Goal: Task Accomplishment & Management: Manage account settings

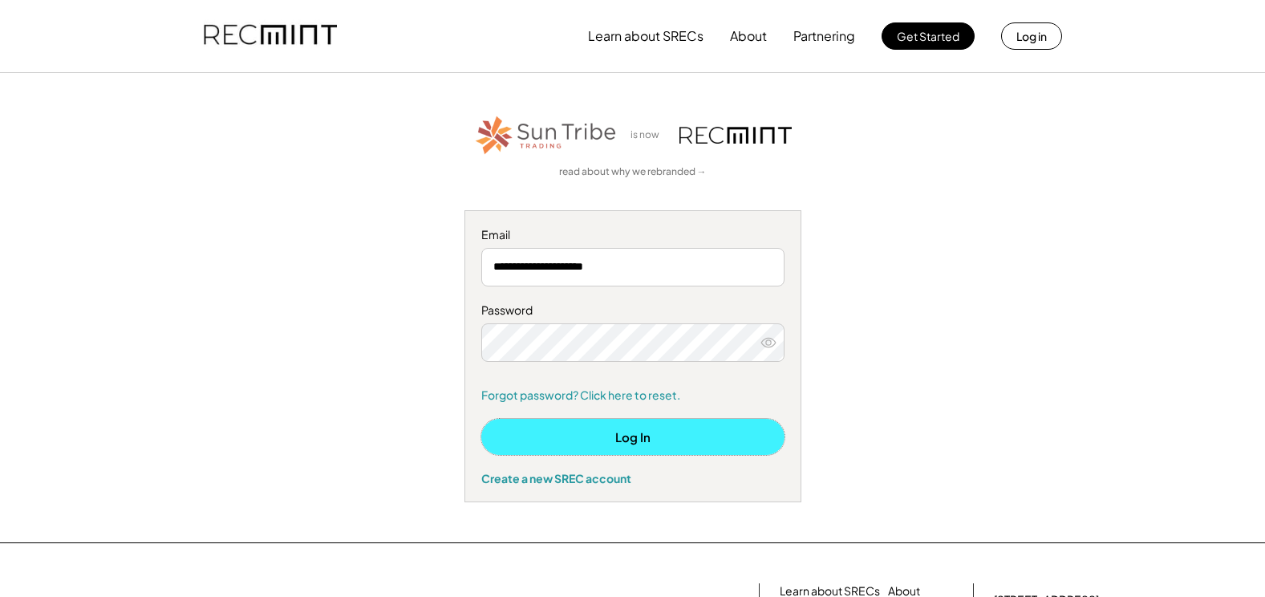
click at [621, 435] on button "Log In" at bounding box center [632, 437] width 303 height 36
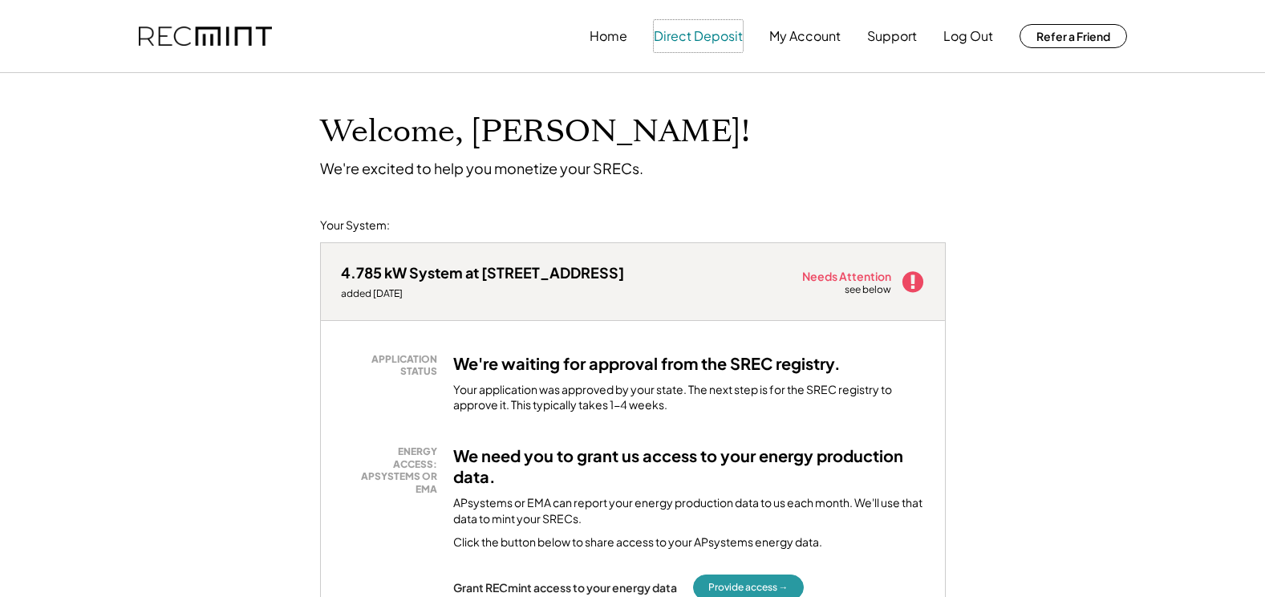
click at [686, 34] on button "Direct Deposit" at bounding box center [698, 36] width 89 height 32
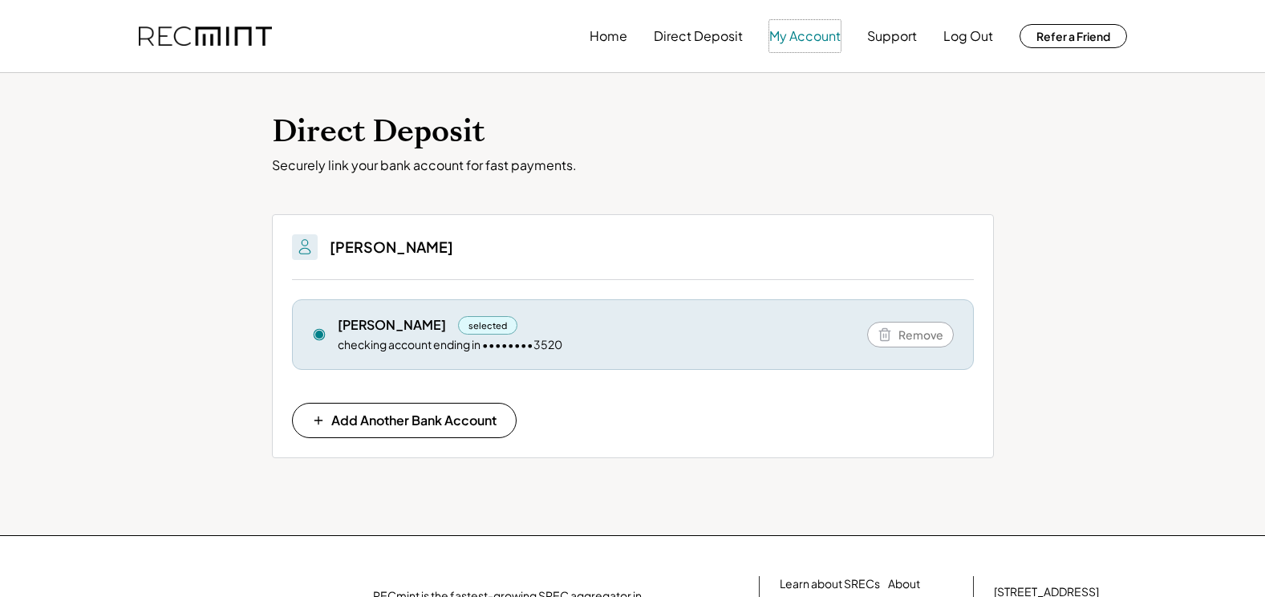
click at [802, 36] on button "My Account" at bounding box center [804, 36] width 71 height 32
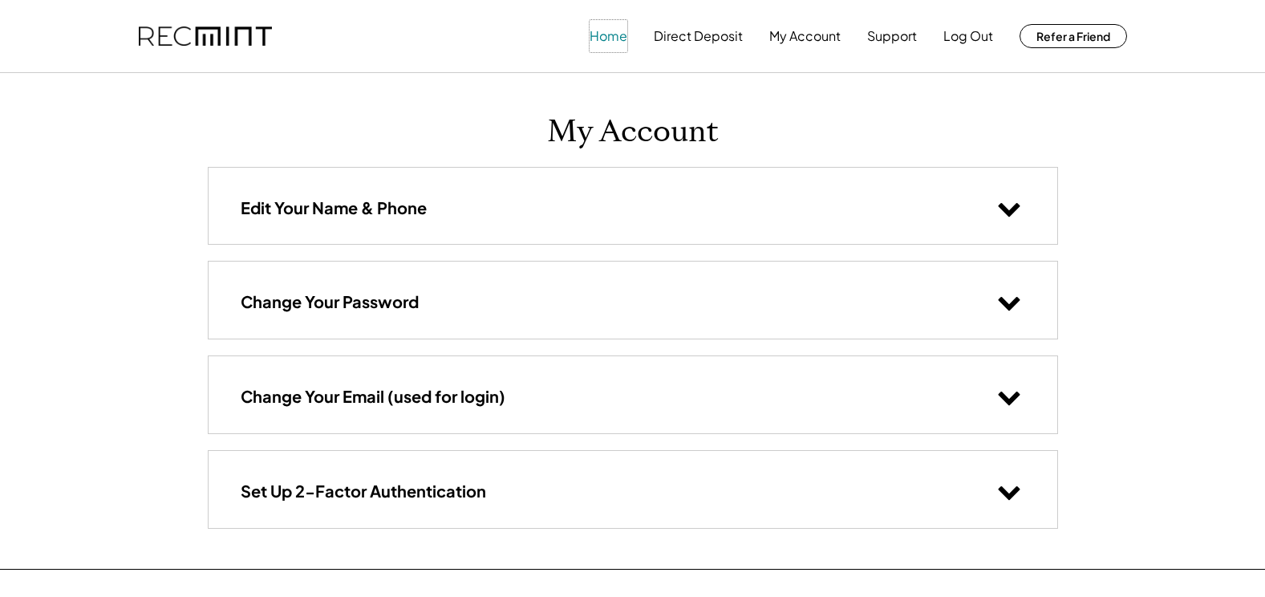
click at [604, 26] on button "Home" at bounding box center [608, 36] width 38 height 32
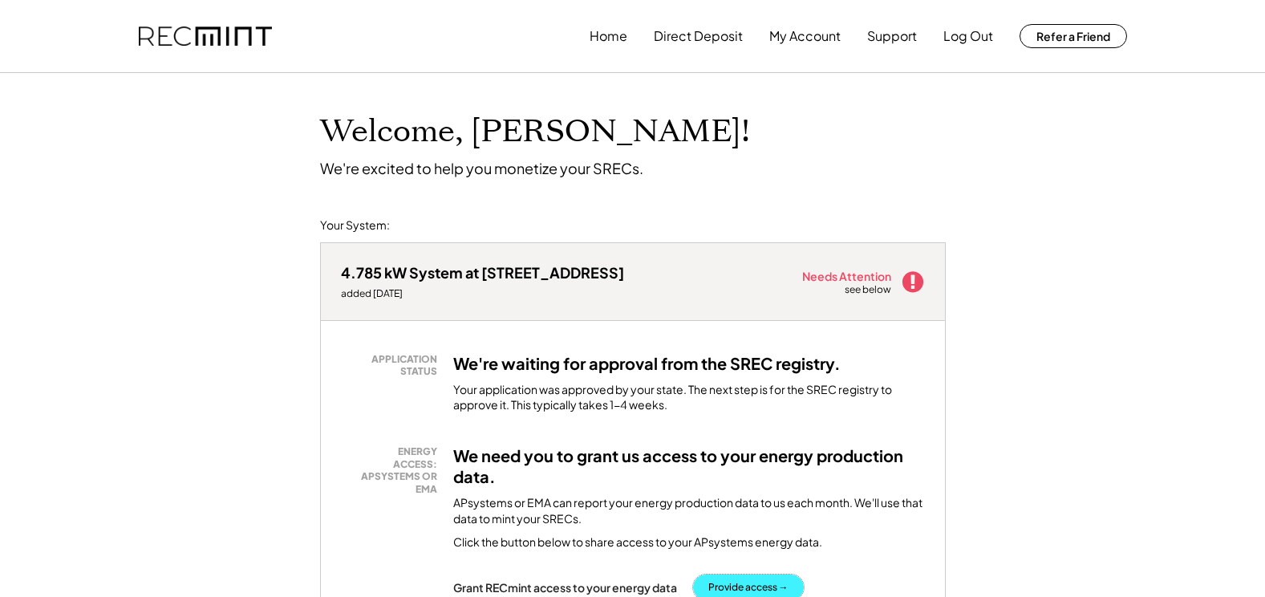
click at [734, 578] on button "Provide access →" at bounding box center [748, 587] width 111 height 26
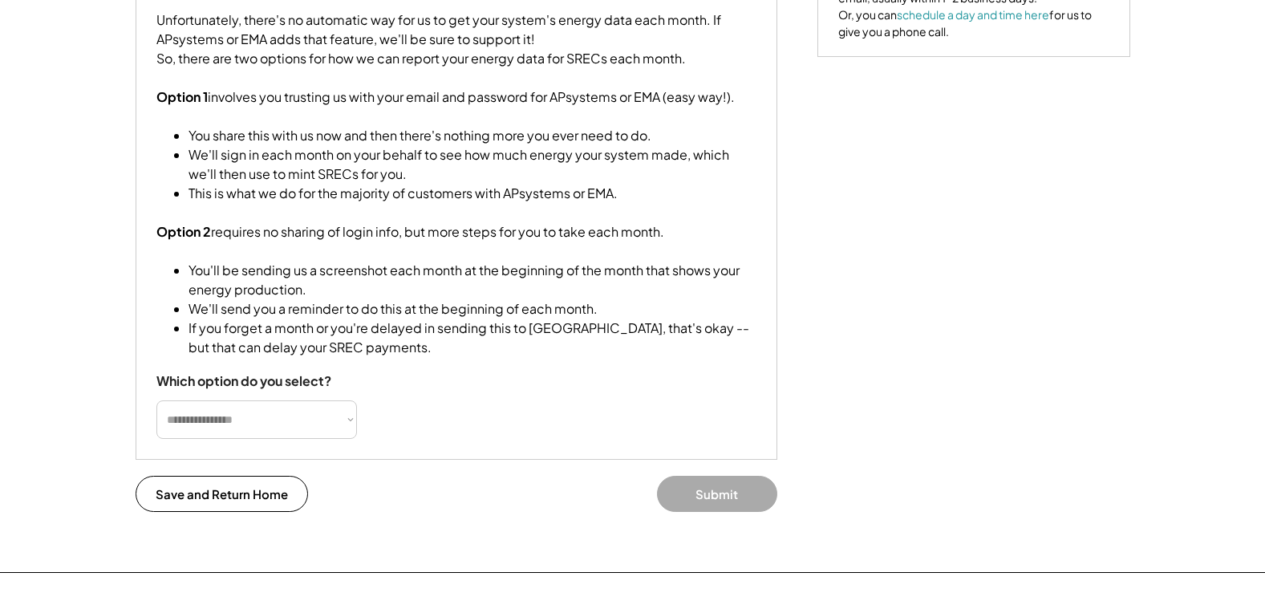
scroll to position [395, 0]
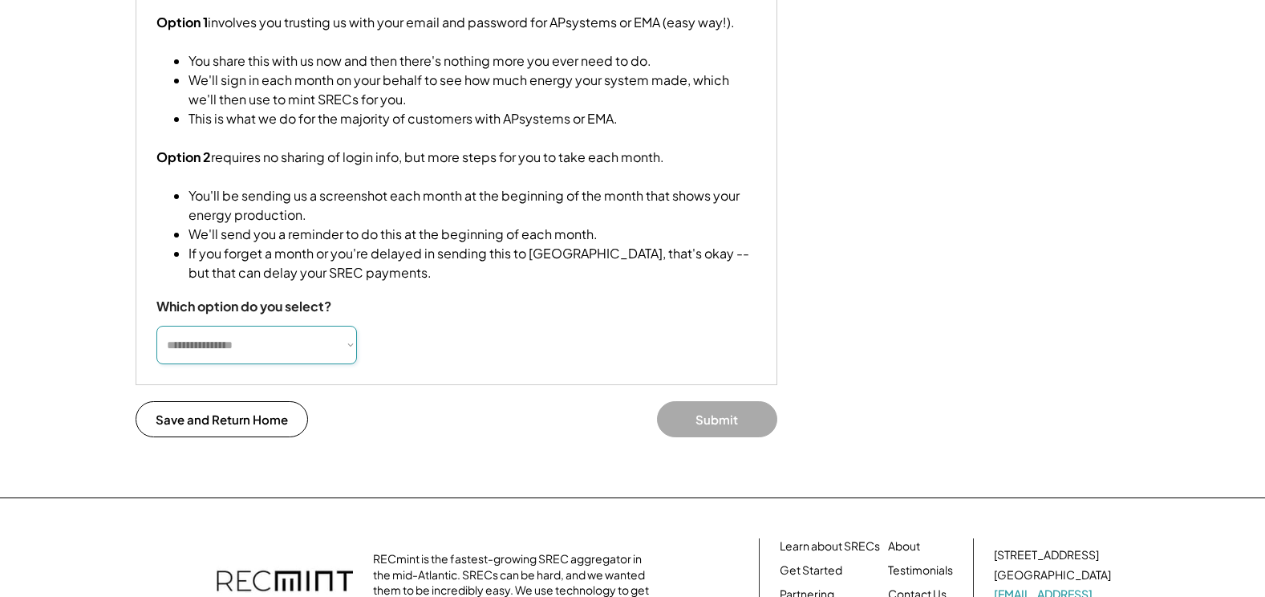
click at [348, 360] on select "**********" at bounding box center [256, 345] width 200 height 38
select select "**********"
click at [156, 345] on select "**********" at bounding box center [256, 345] width 200 height 38
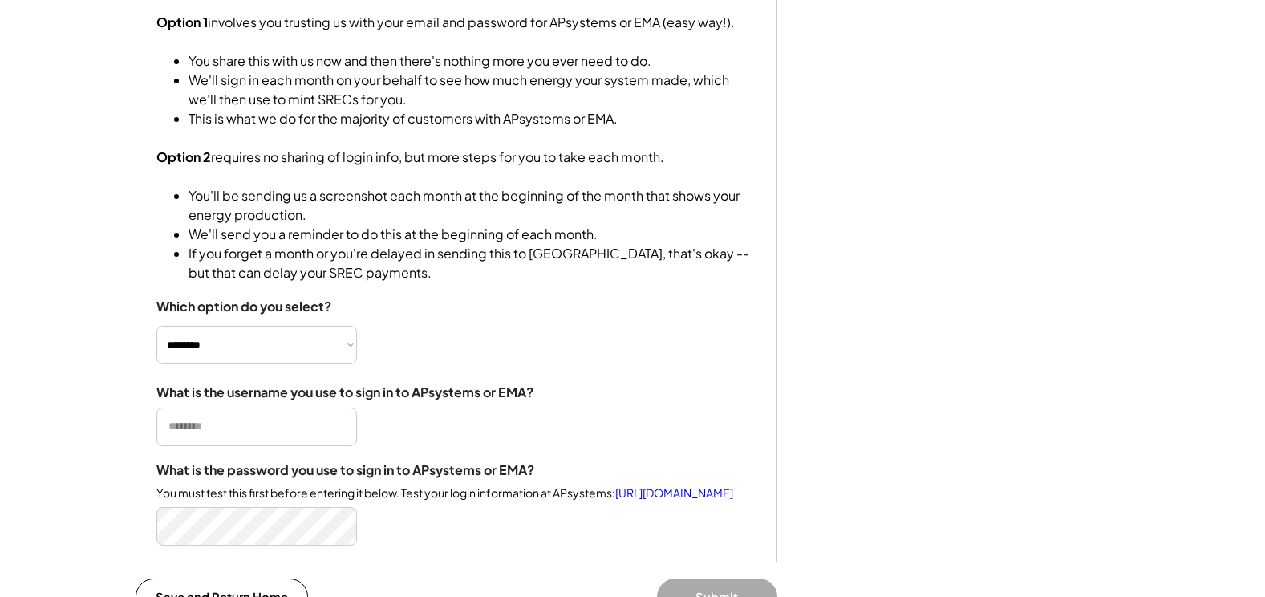
click at [256, 446] on input "input" at bounding box center [256, 426] width 200 height 38
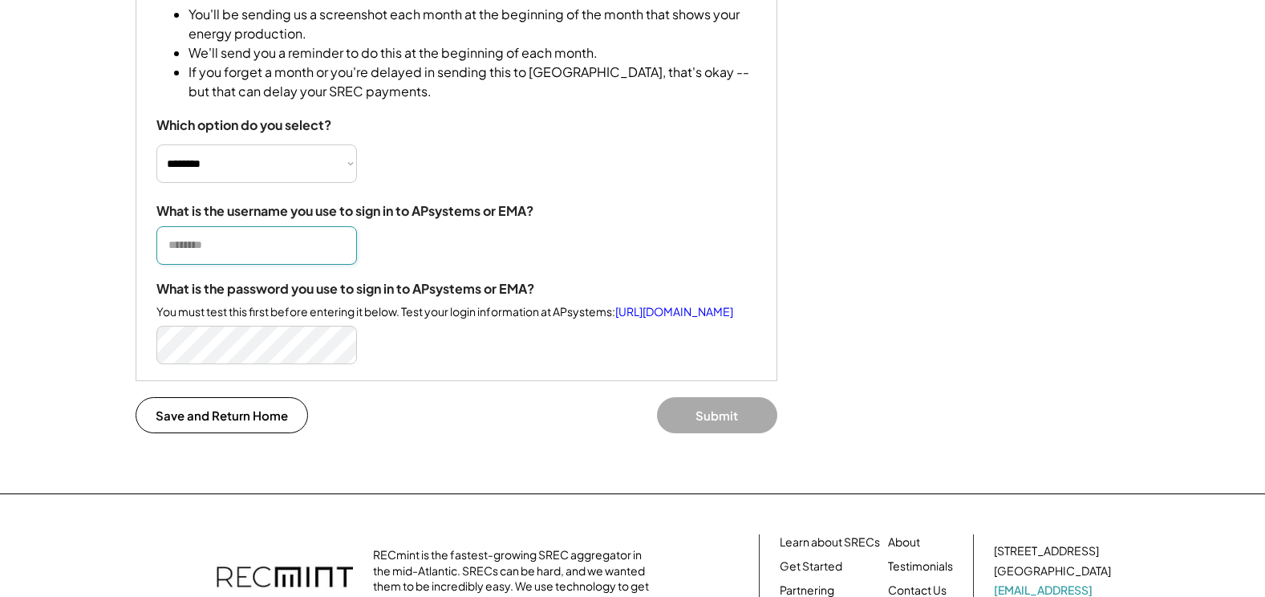
scroll to position [620, 0]
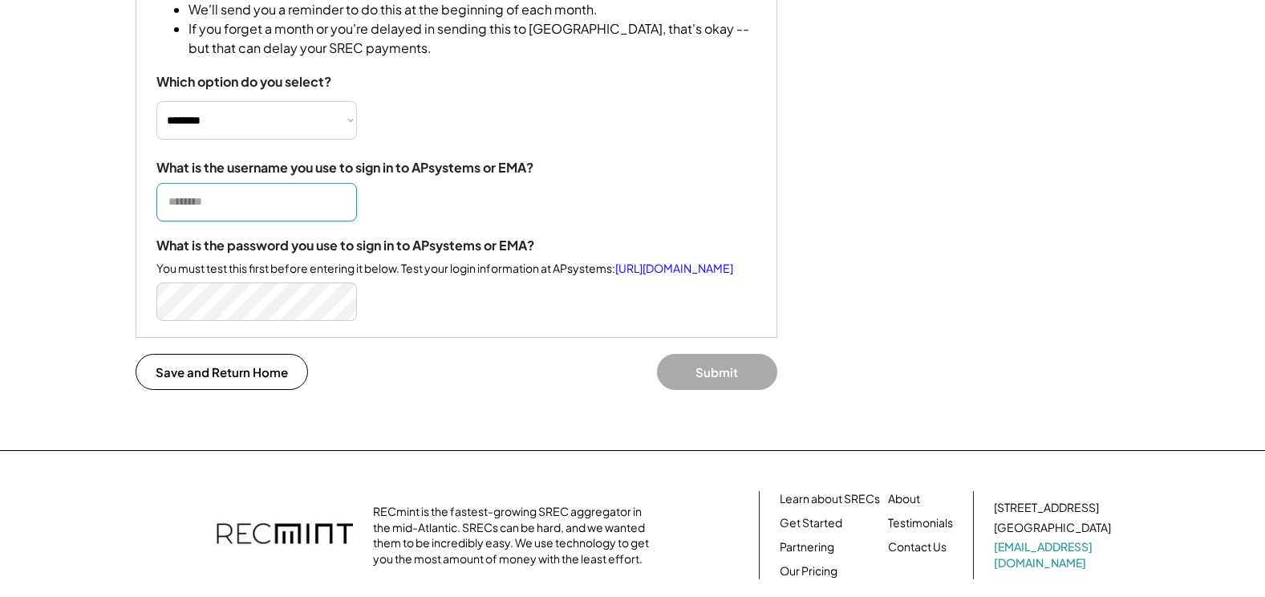
click at [213, 218] on input "input" at bounding box center [256, 202] width 200 height 38
type input "*******"
click at [706, 390] on button "Submit" at bounding box center [717, 372] width 120 height 36
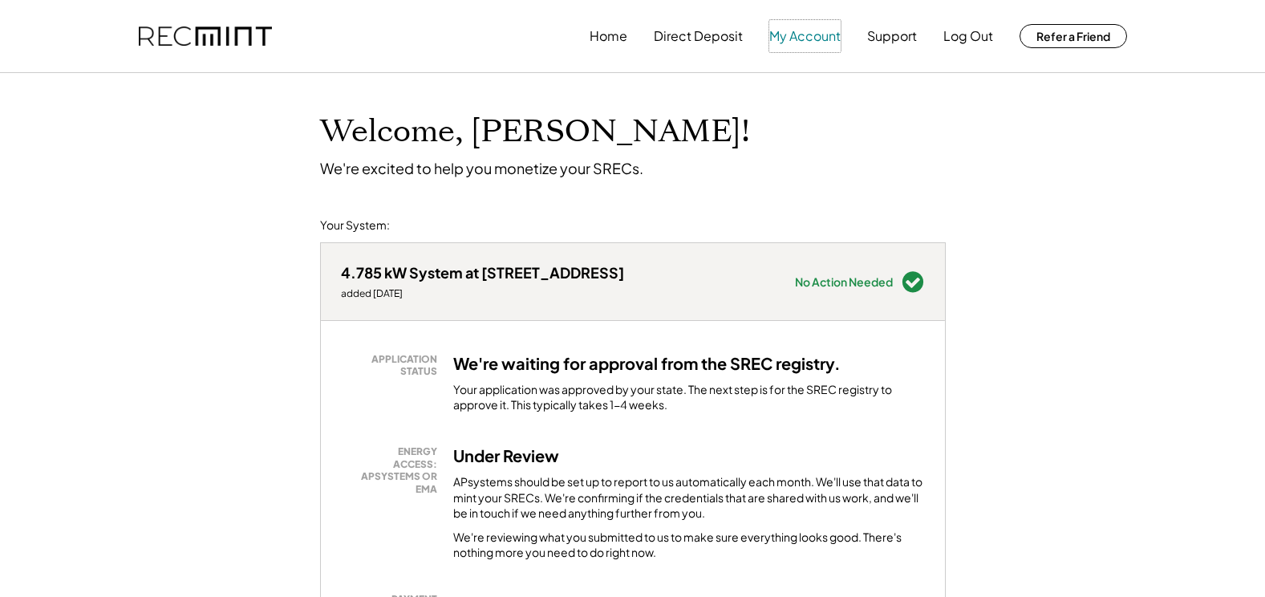
click at [795, 34] on button "My Account" at bounding box center [804, 36] width 71 height 32
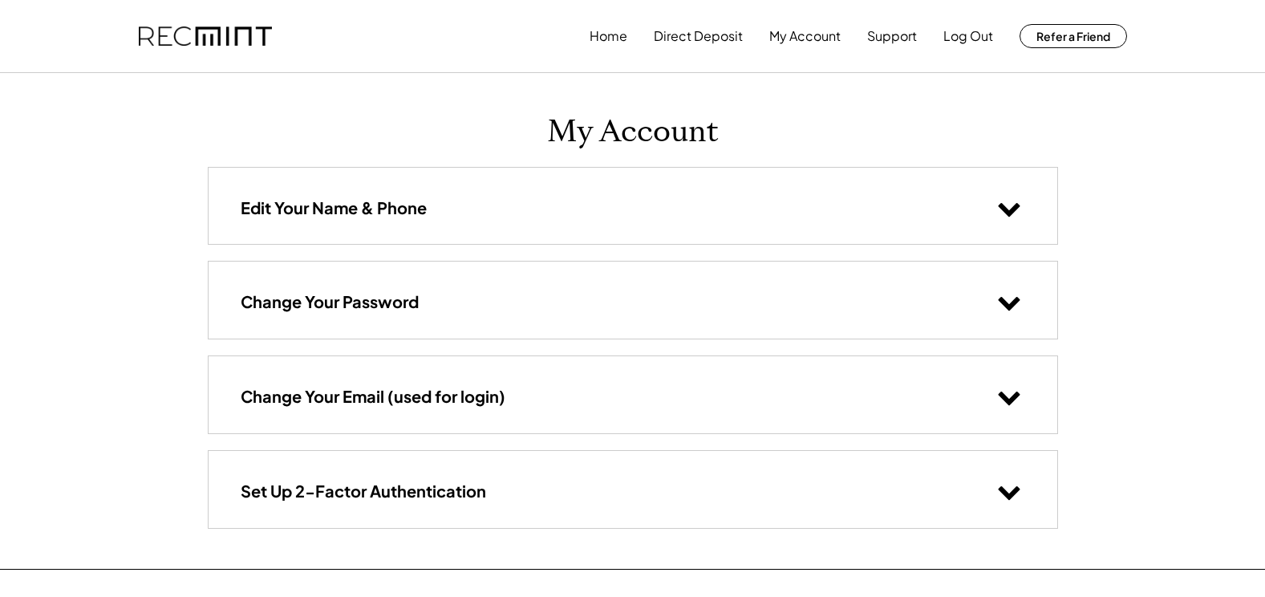
click at [1014, 489] on use at bounding box center [1008, 493] width 22 height 14
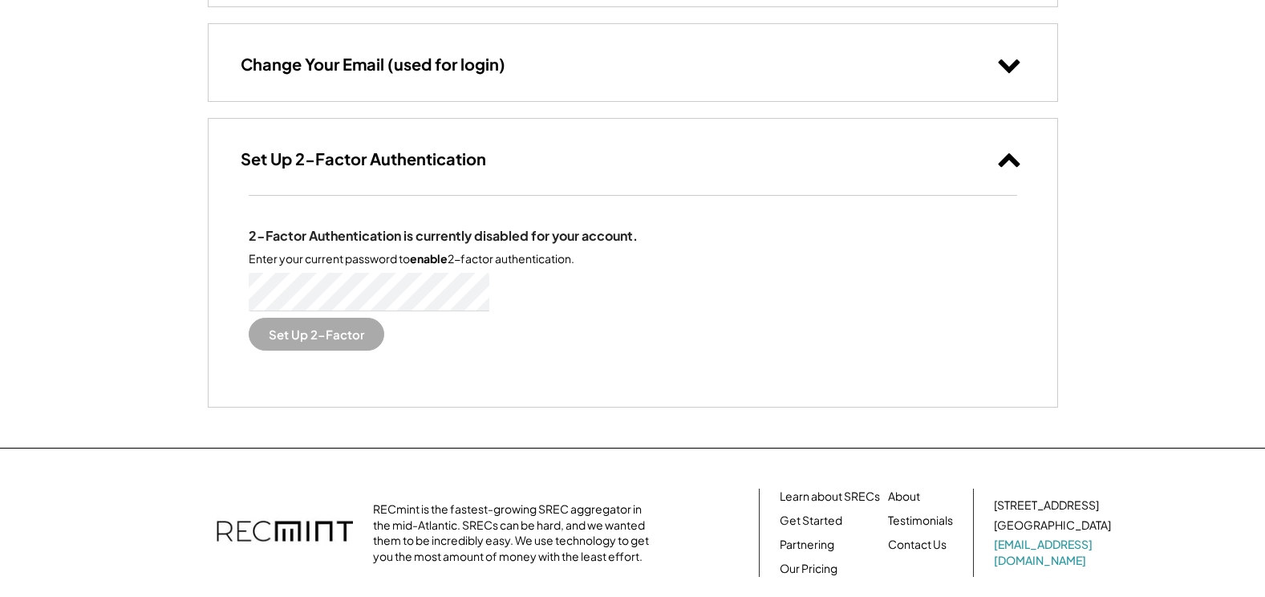
scroll to position [395, 0]
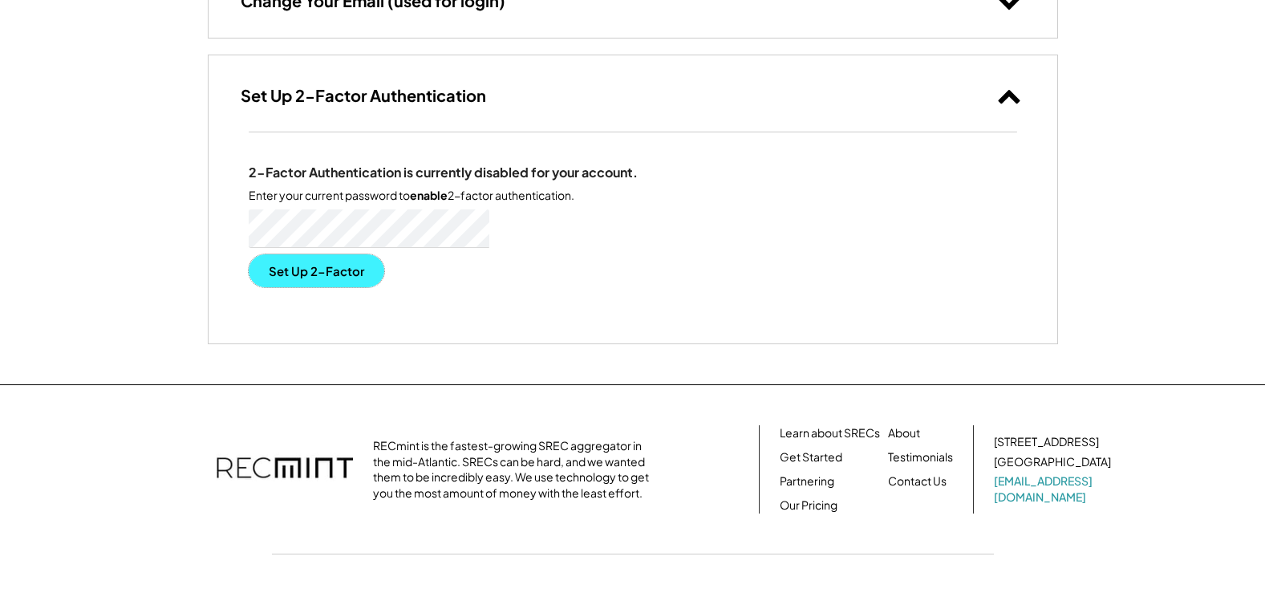
click at [299, 269] on button "Set Up 2-Factor" at bounding box center [317, 270] width 136 height 33
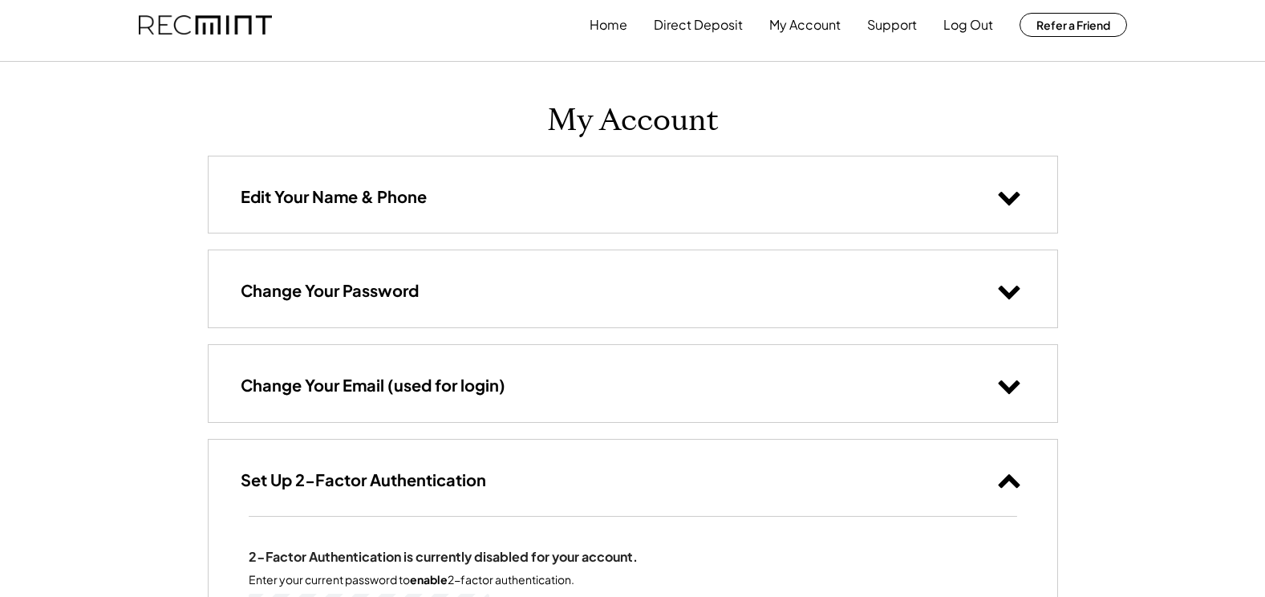
scroll to position [0, 0]
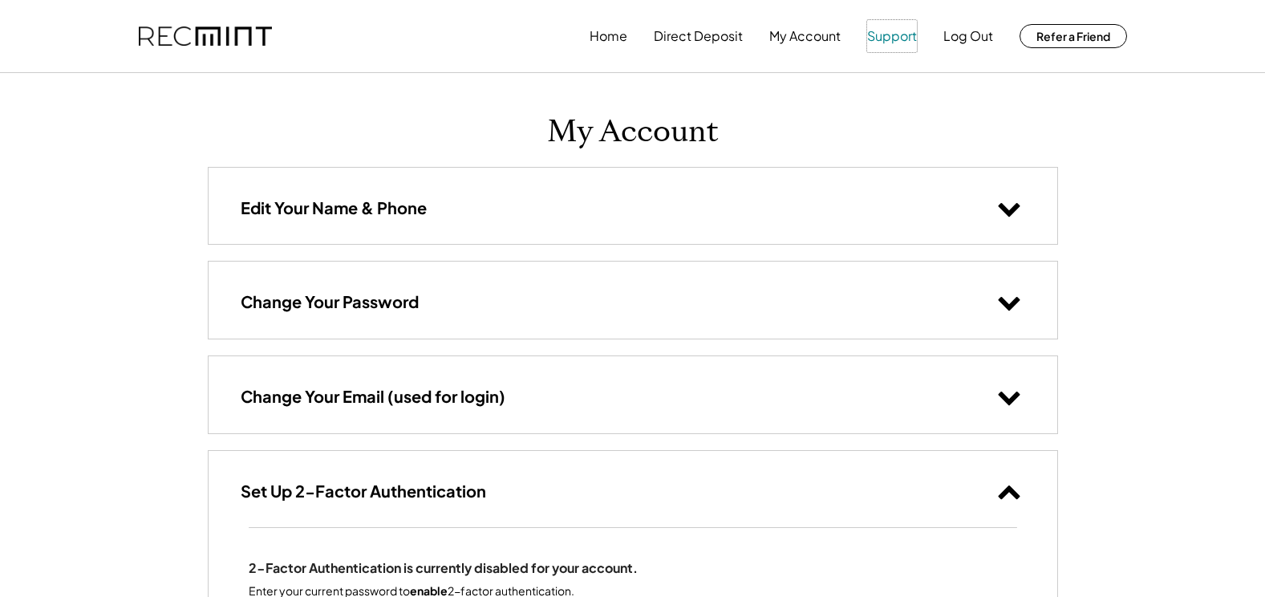
click at [875, 37] on button "Support" at bounding box center [892, 36] width 50 height 32
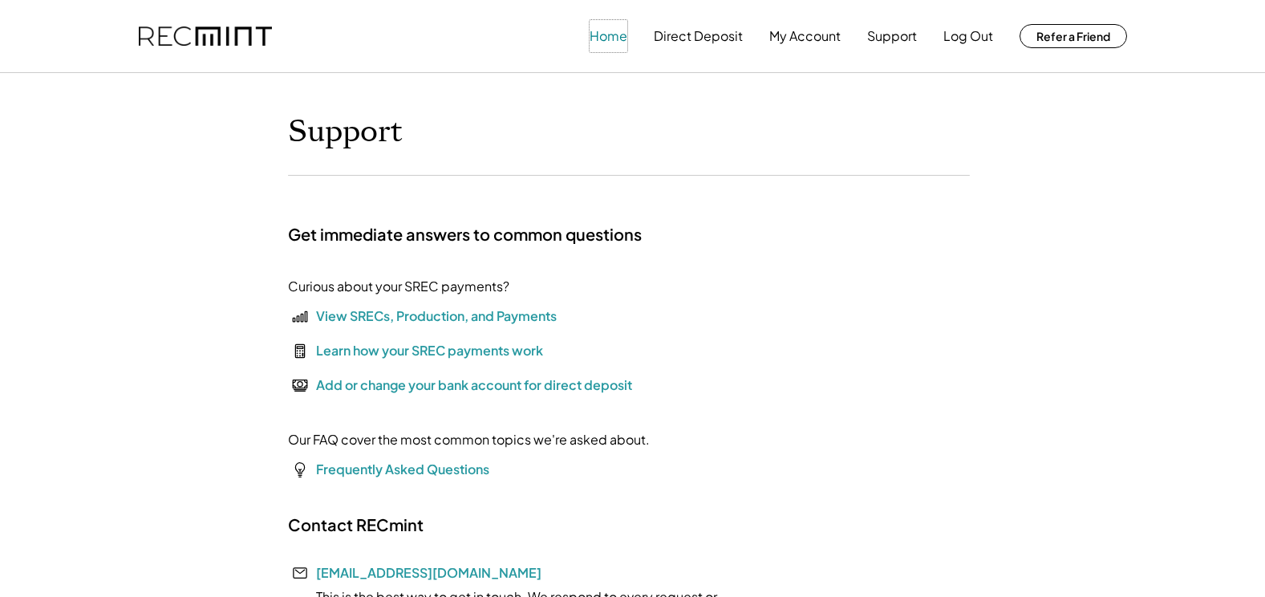
click at [606, 31] on button "Home" at bounding box center [608, 36] width 38 height 32
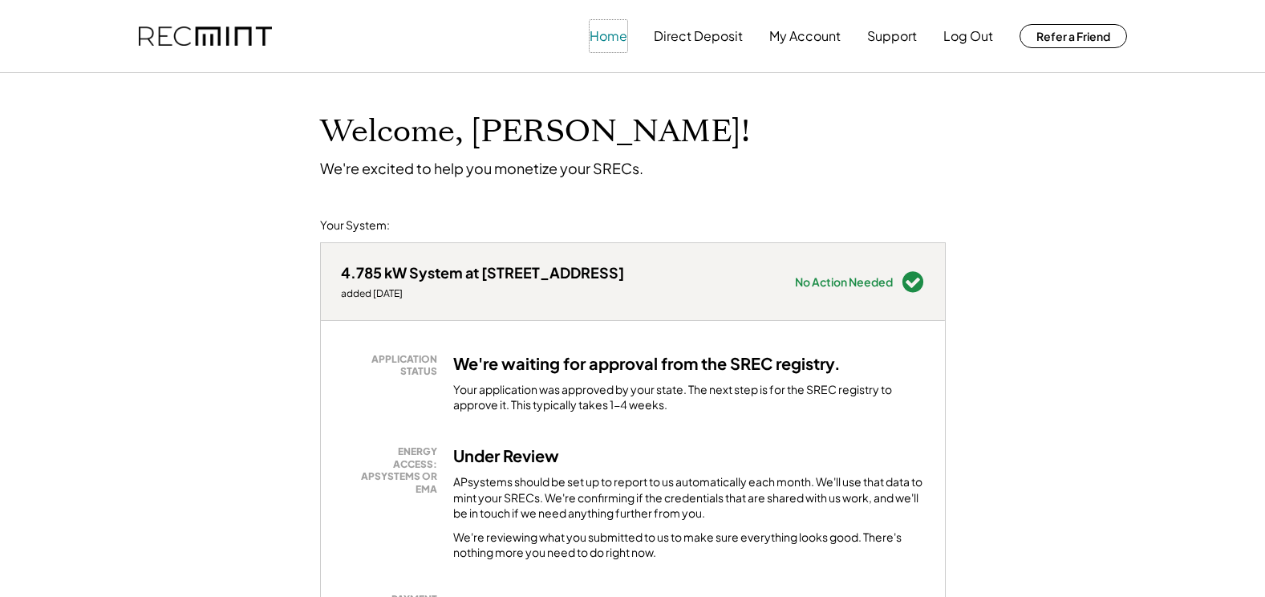
click at [597, 38] on button "Home" at bounding box center [608, 36] width 38 height 32
click at [812, 28] on button "My Account" at bounding box center [804, 36] width 71 height 32
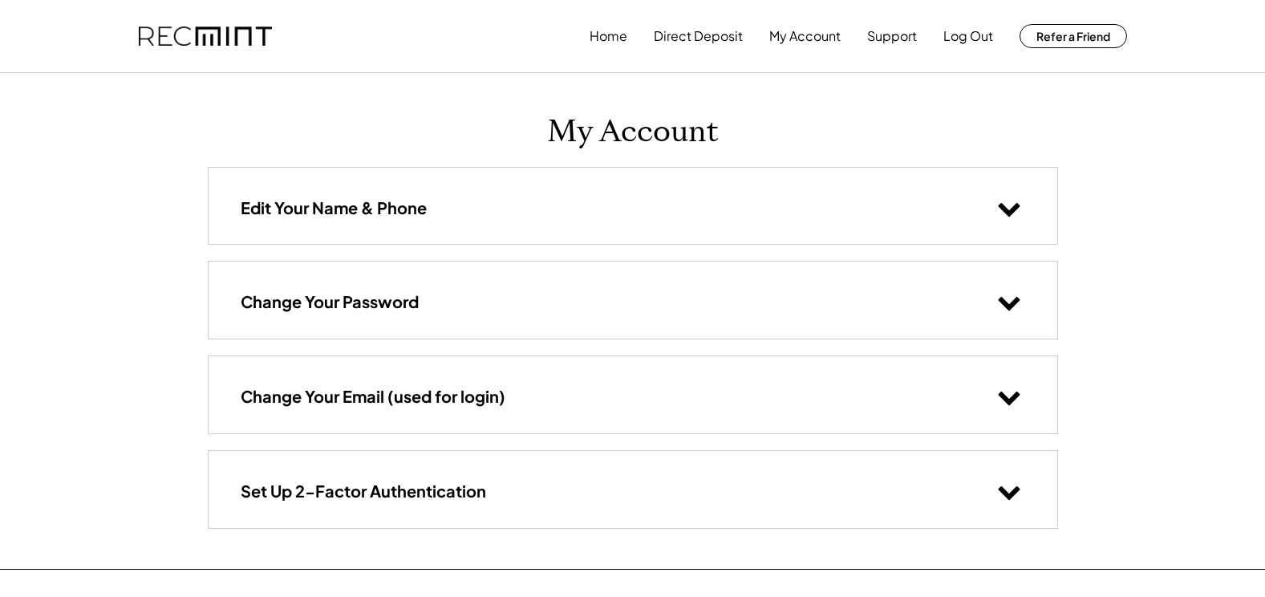
click at [1005, 204] on icon at bounding box center [1009, 208] width 24 height 24
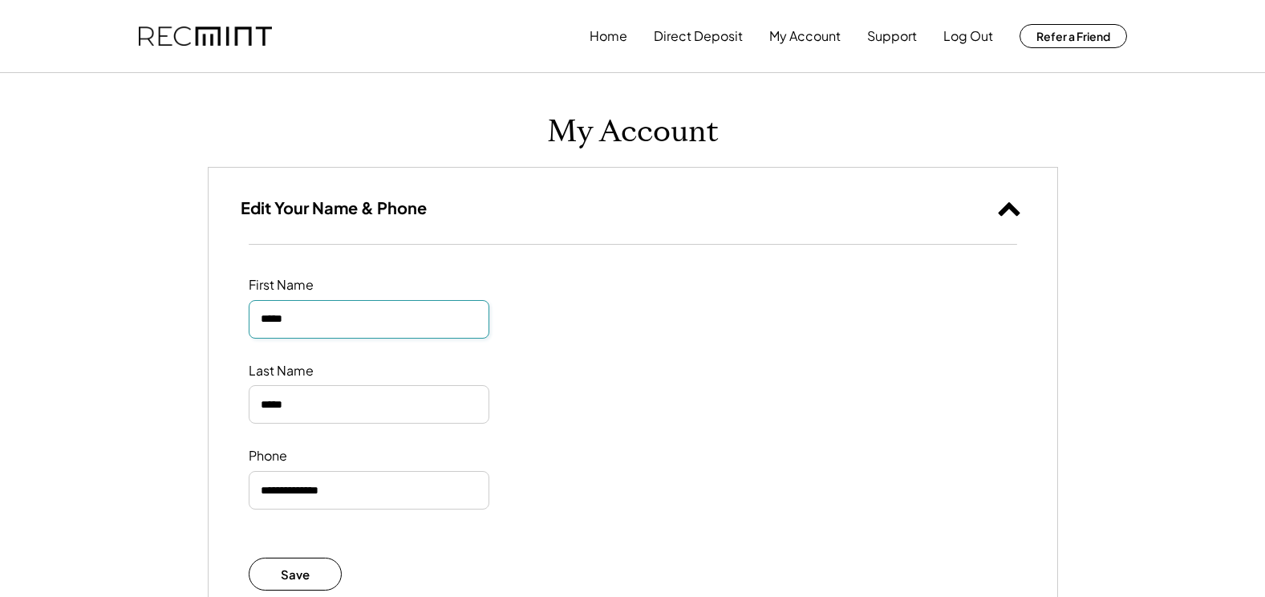
click at [351, 326] on input "input" at bounding box center [369, 319] width 241 height 38
click at [291, 318] on input "input" at bounding box center [369, 319] width 241 height 38
type input "*********"
click at [322, 341] on div "First Name Last Name Phone Save Saved Successfully" at bounding box center [632, 434] width 848 height 378
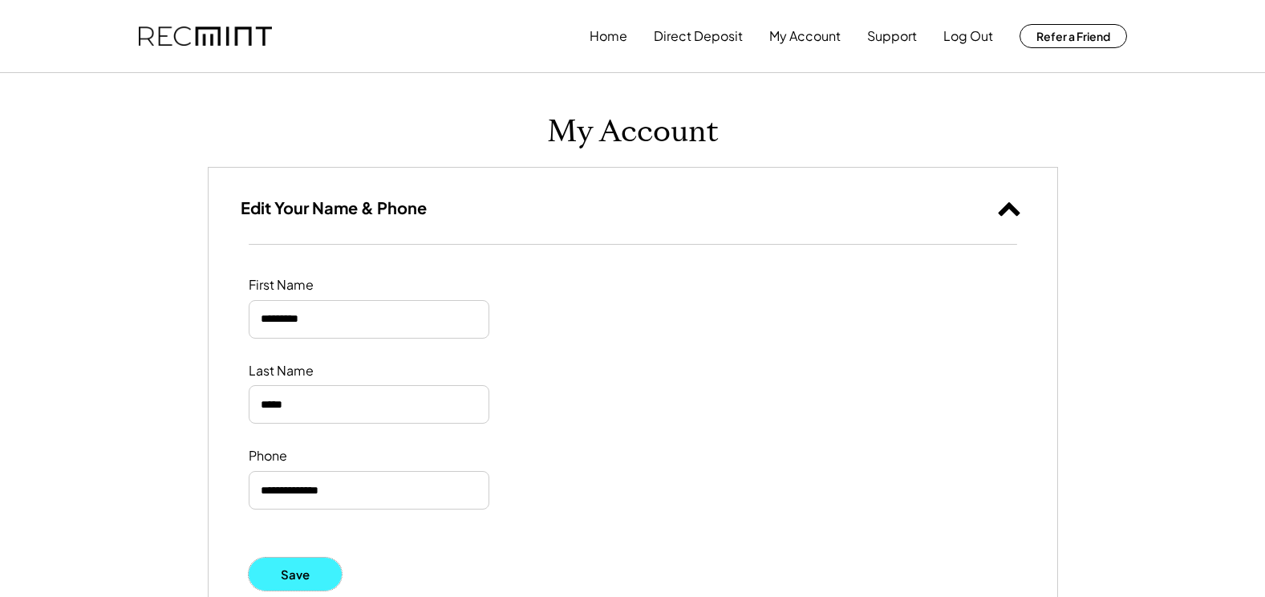
click at [288, 570] on button "Save" at bounding box center [296, 573] width 94 height 33
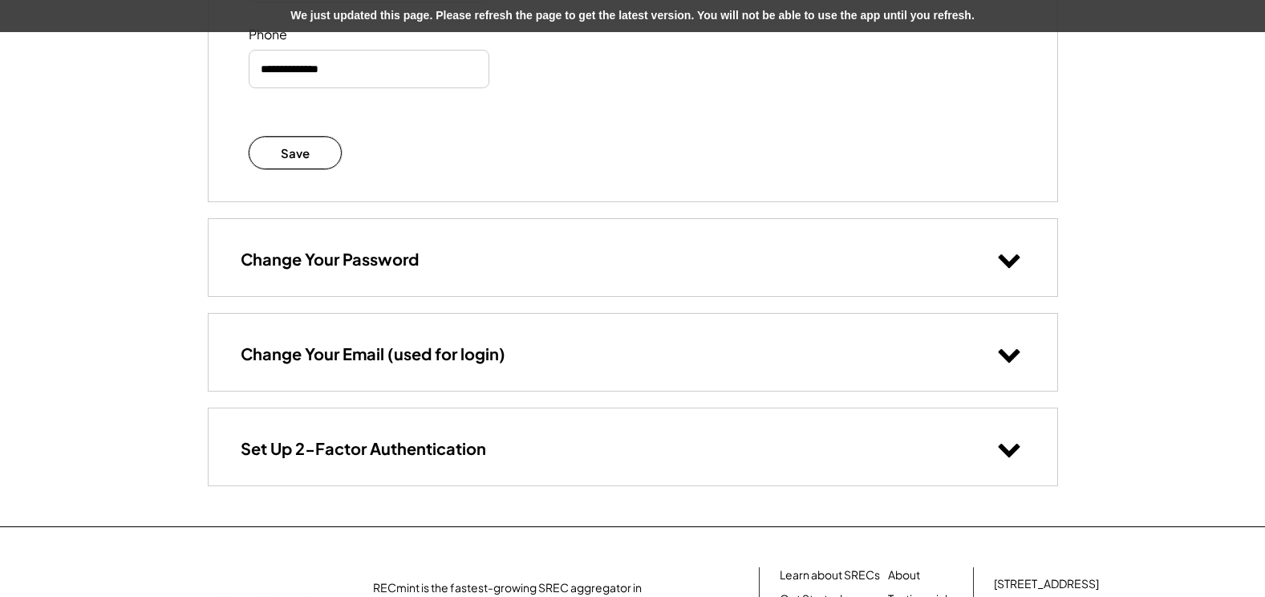
scroll to position [428, 0]
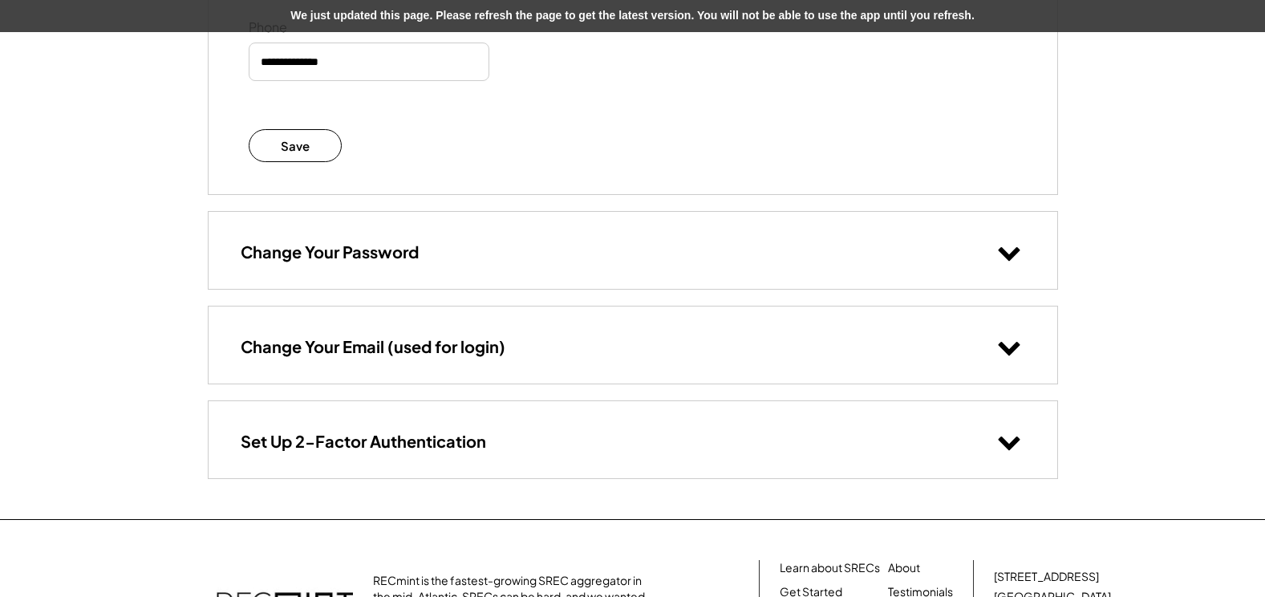
click at [1010, 251] on icon at bounding box center [1009, 252] width 24 height 24
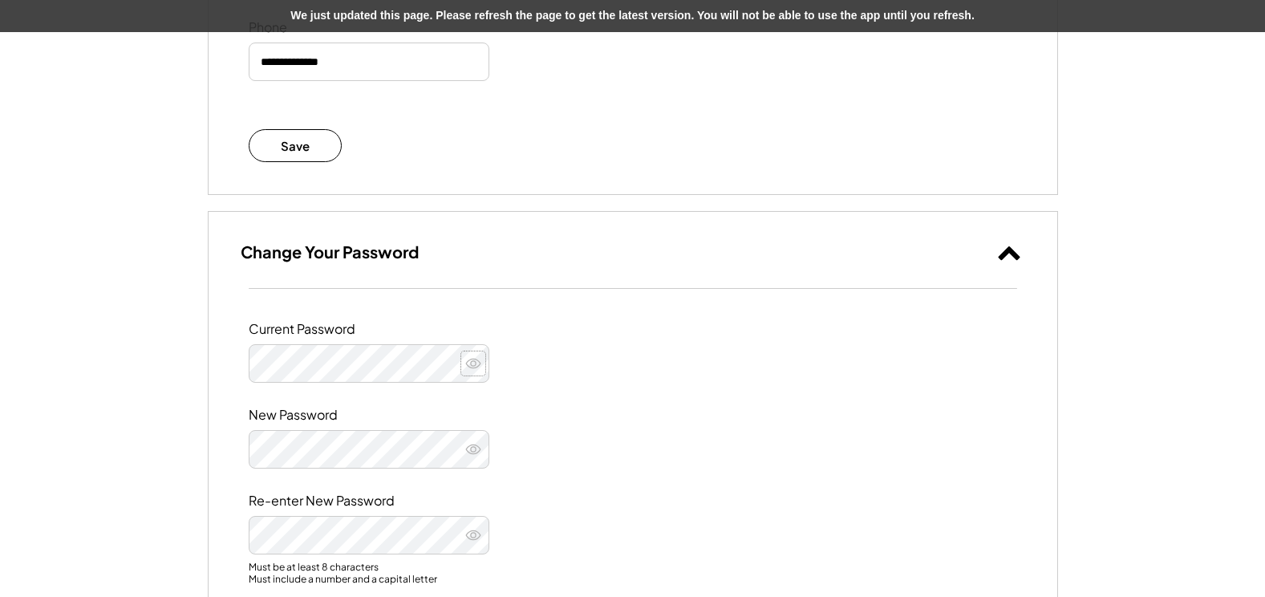
click at [468, 361] on use at bounding box center [473, 362] width 14 height 9
